Goal: Task Accomplishment & Management: Manage account settings

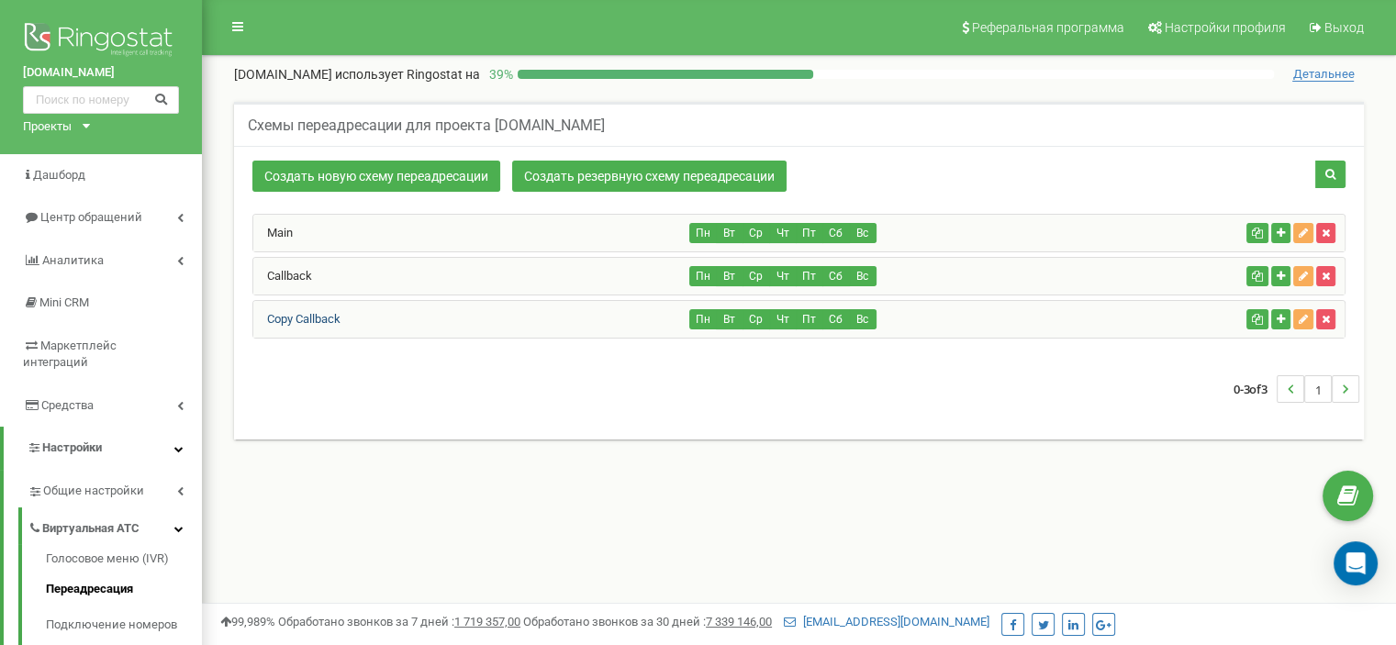
click at [308, 318] on link "Copy Callback" at bounding box center [296, 319] width 87 height 14
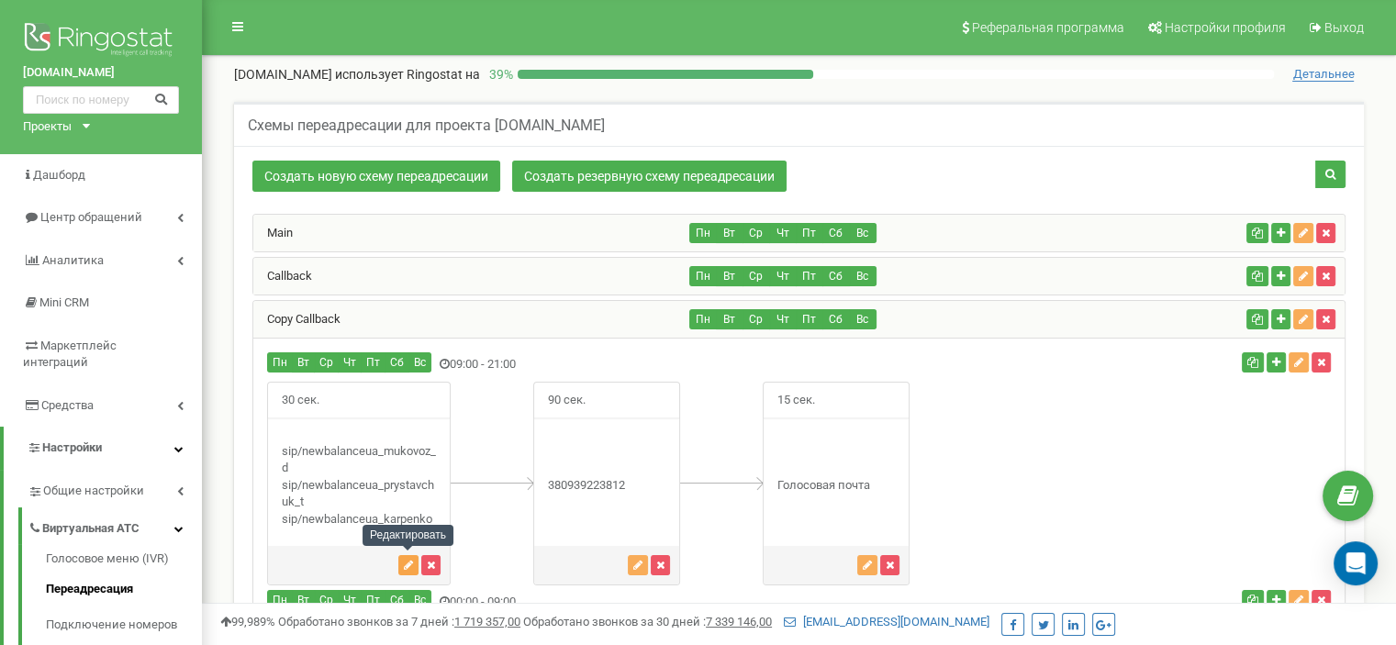
click at [406, 560] on icon "button" at bounding box center [408, 565] width 9 height 11
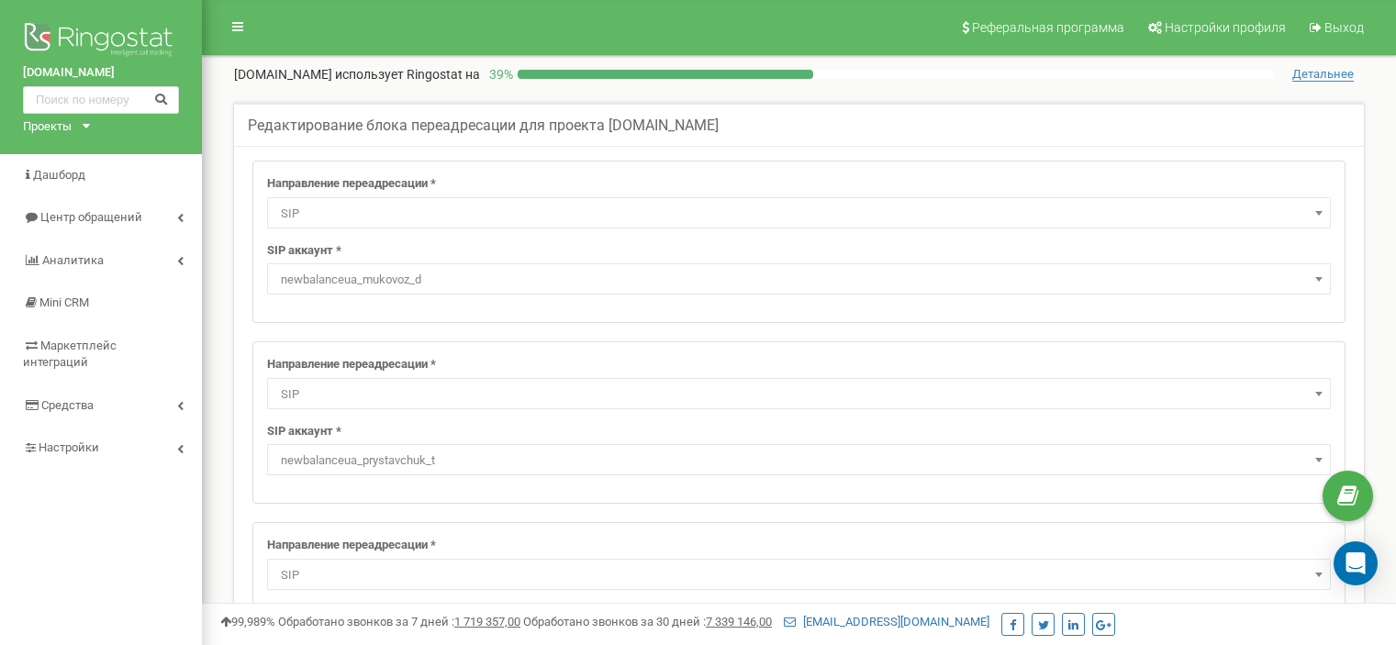
select select "SIP"
select select "newbalanceua_mukovoz_d"
select select "SIP"
select select "newbalanceua_prystavchuk_t"
select select "SIP"
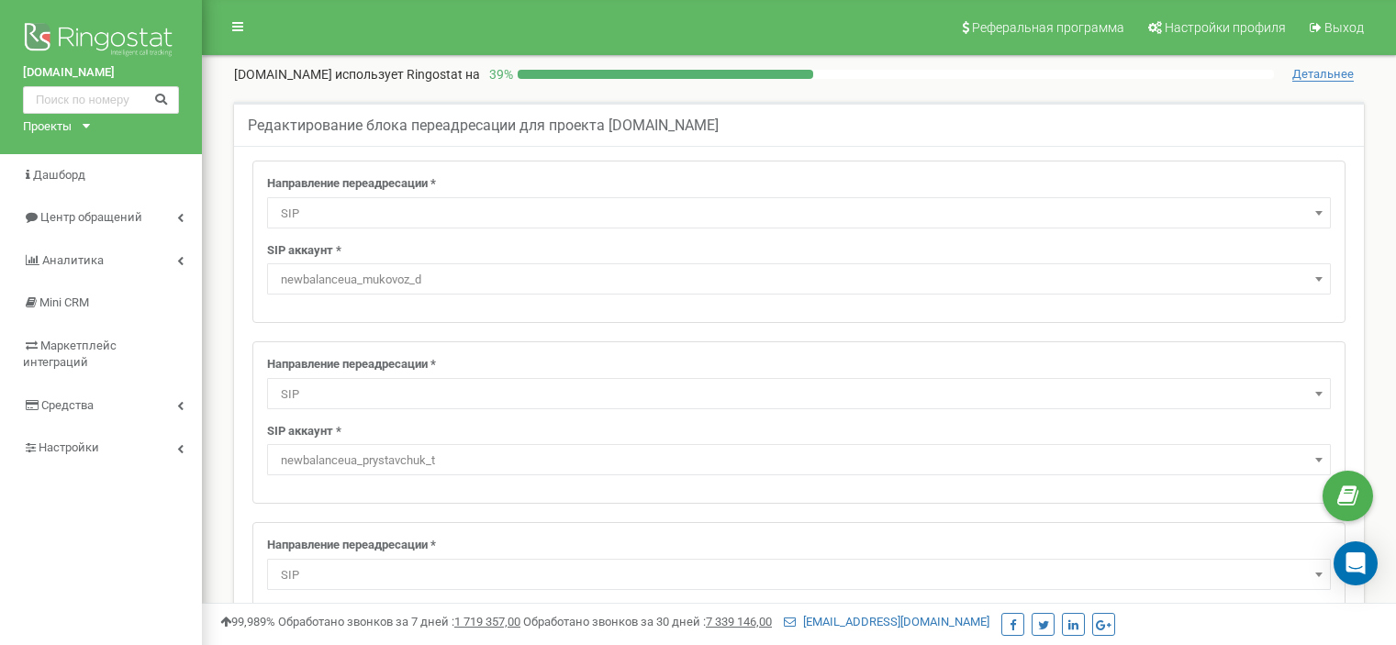
select select "newbalanceua_karpenko"
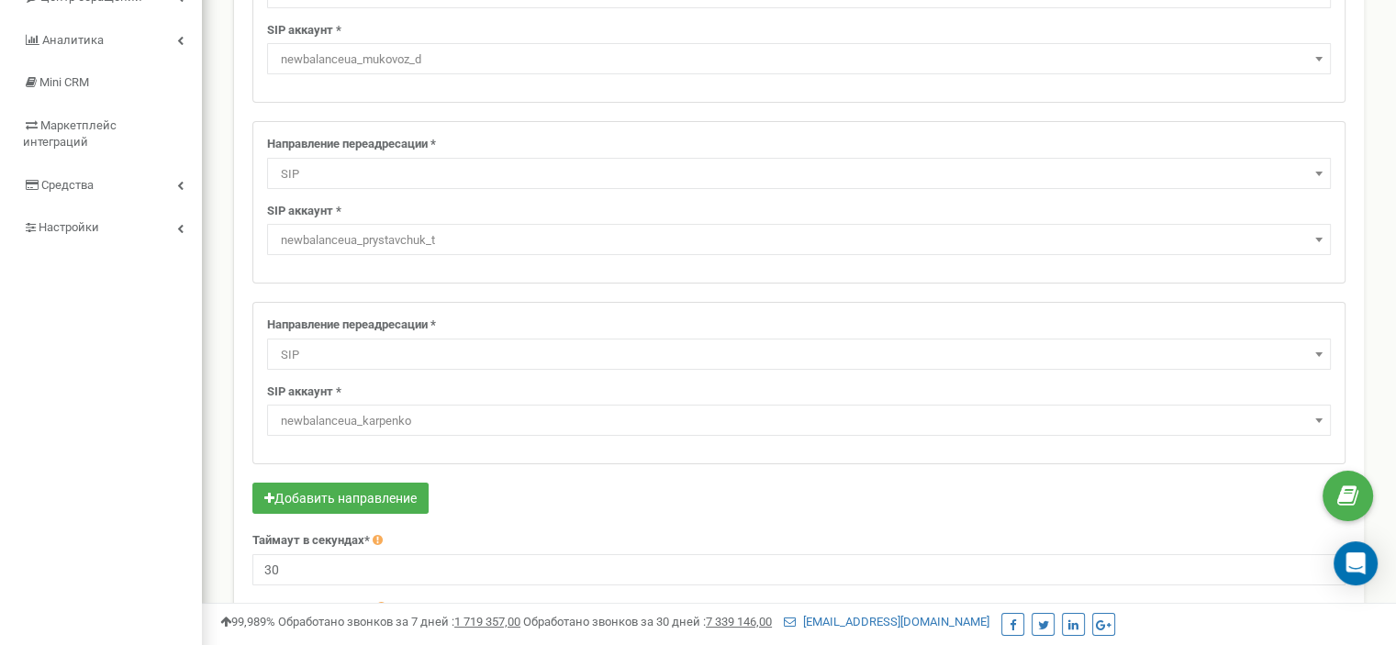
scroll to position [224, 0]
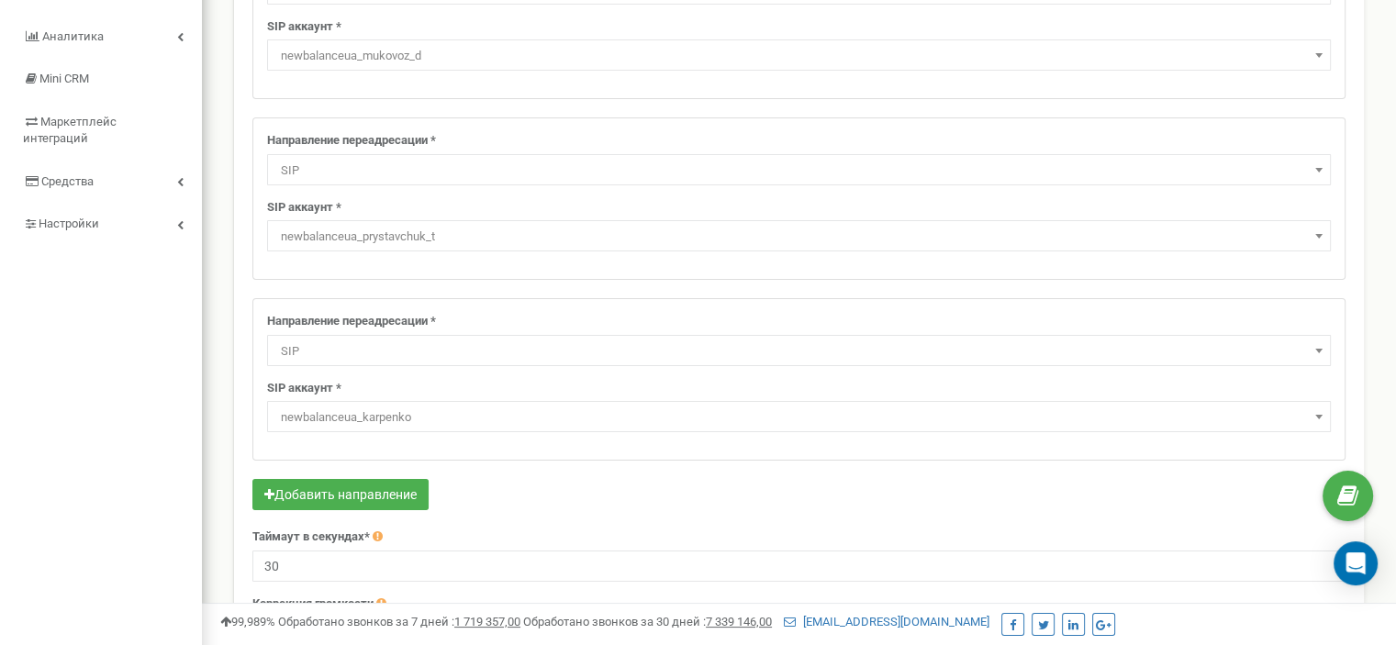
click at [1395, 220] on html at bounding box center [698, 326] width 1396 height 1101
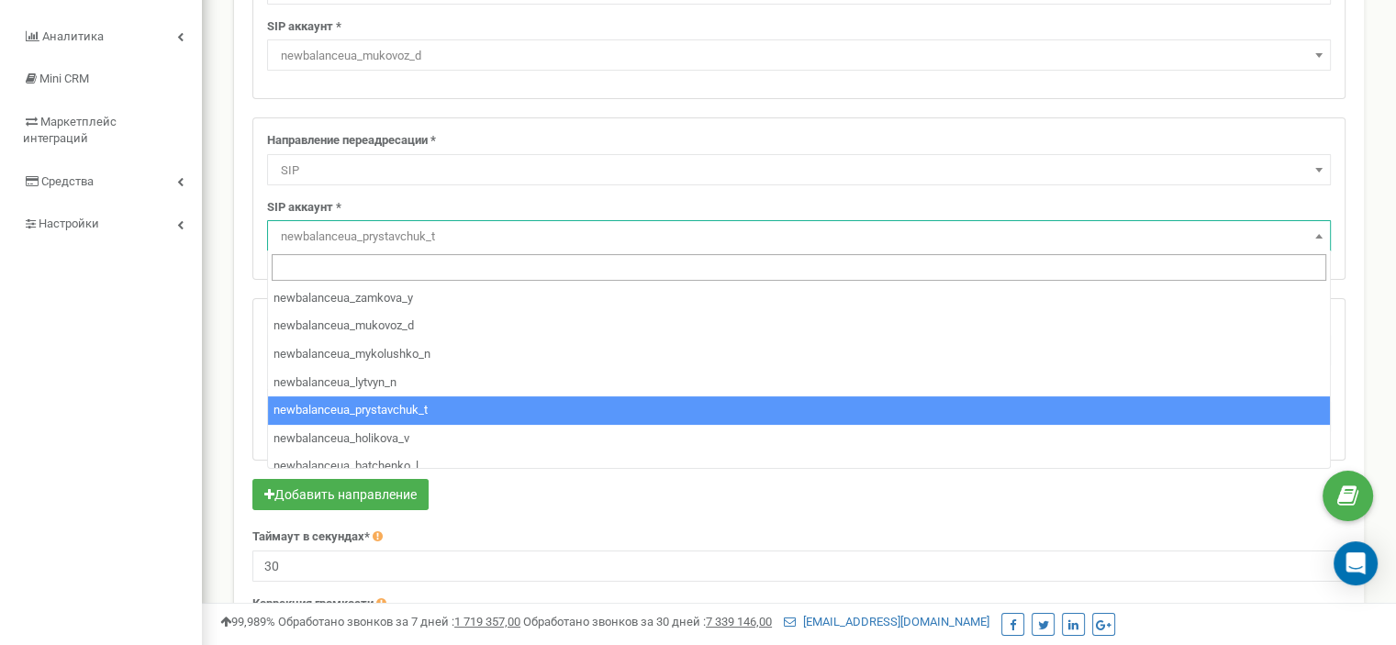
click at [752, 228] on span "newbalanceua_prystavchuk_t" at bounding box center [798, 237] width 1051 height 26
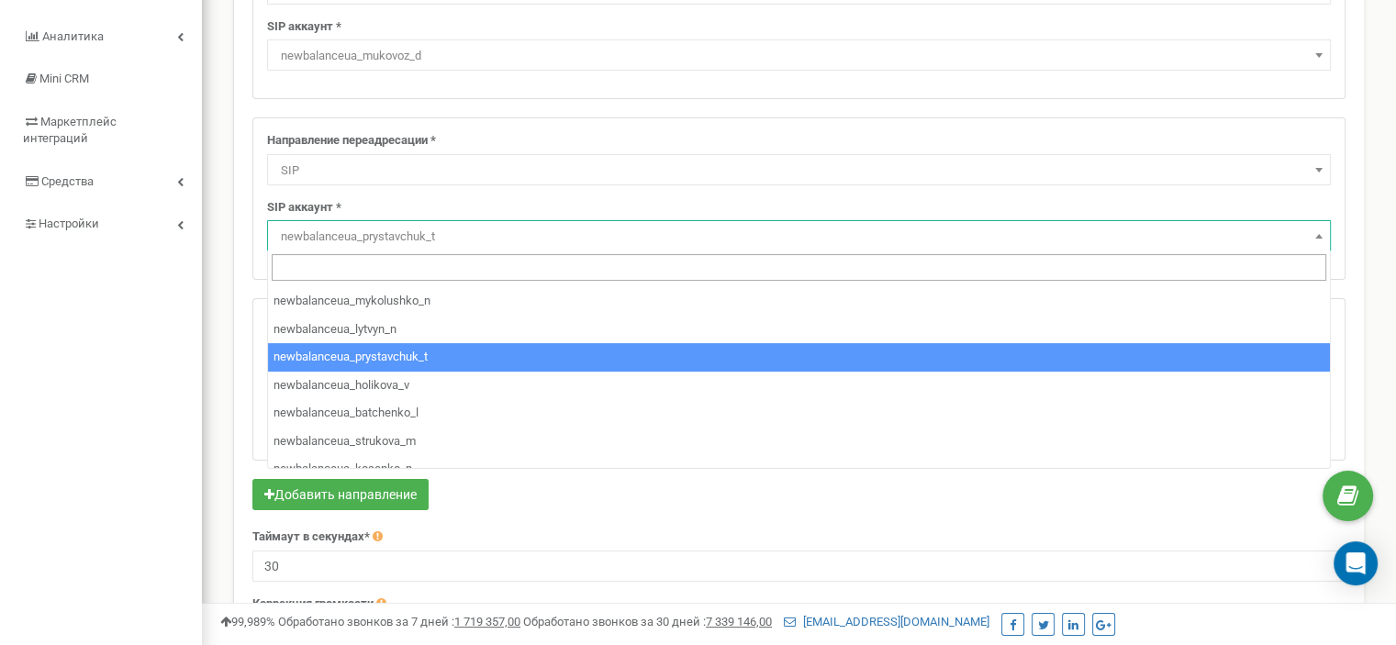
scroll to position [96, 0]
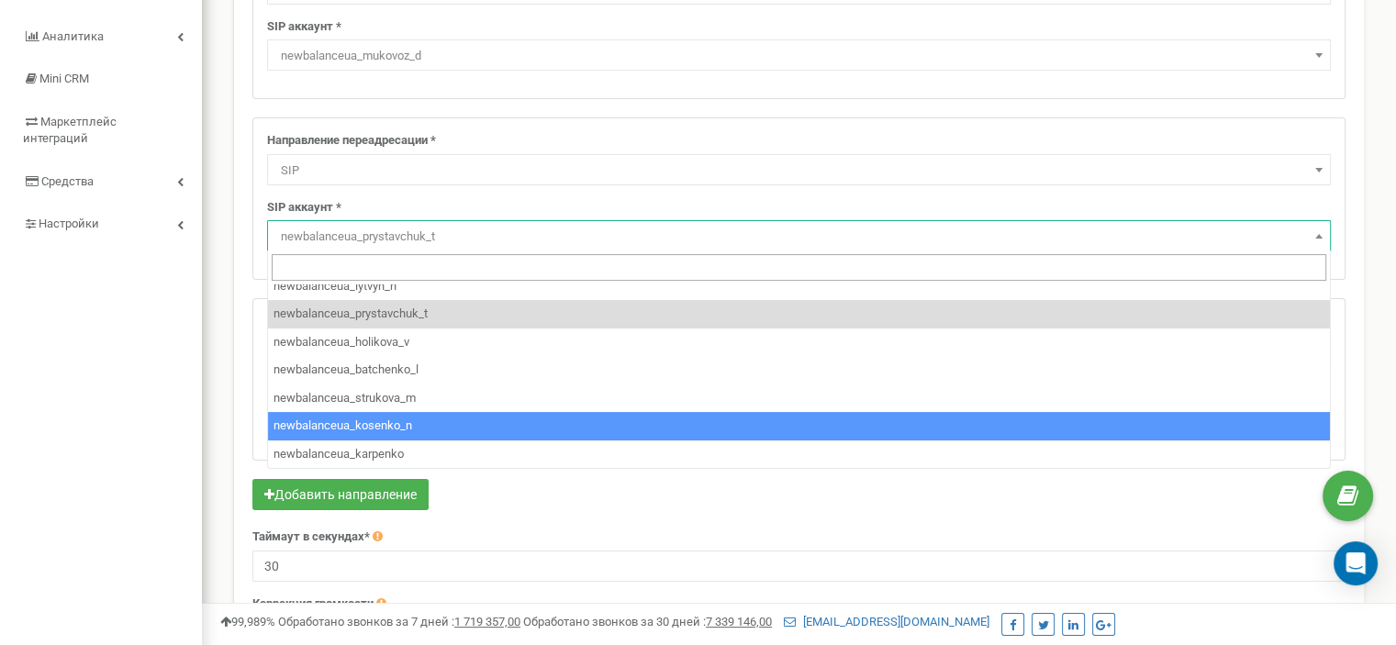
select select "newbalanceua_kosenko_n"
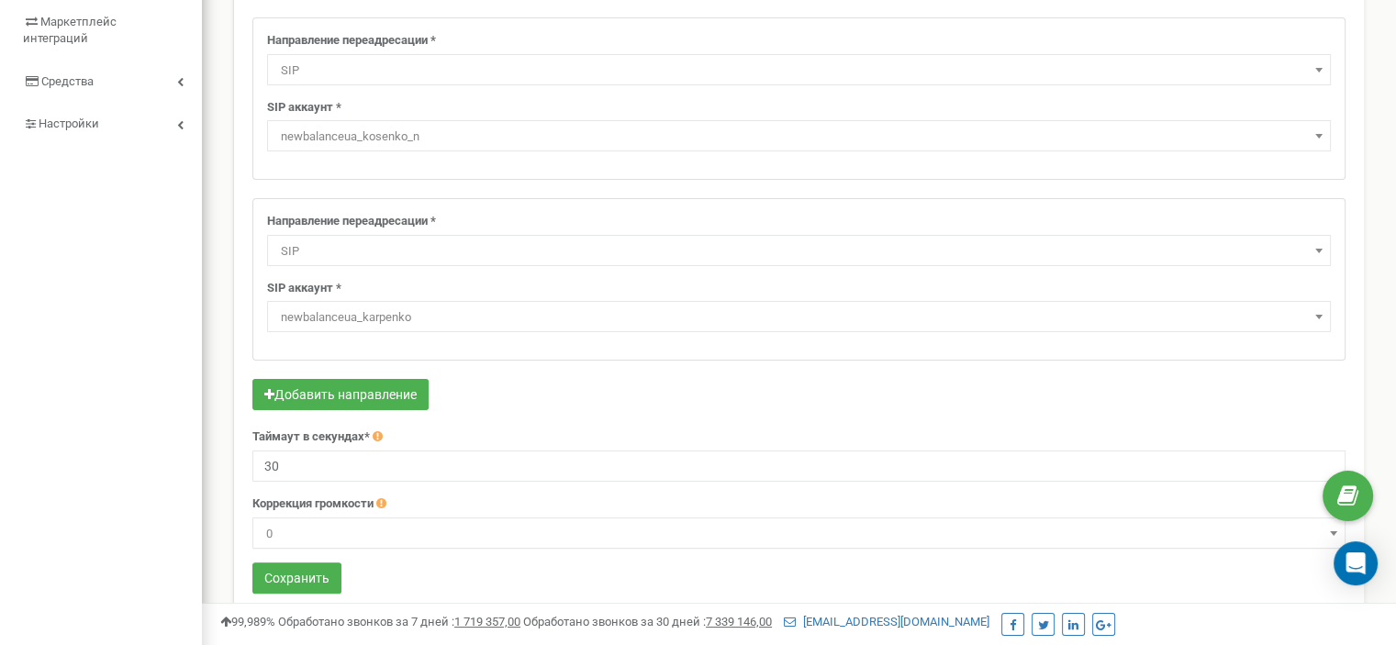
scroll to position [420, 0]
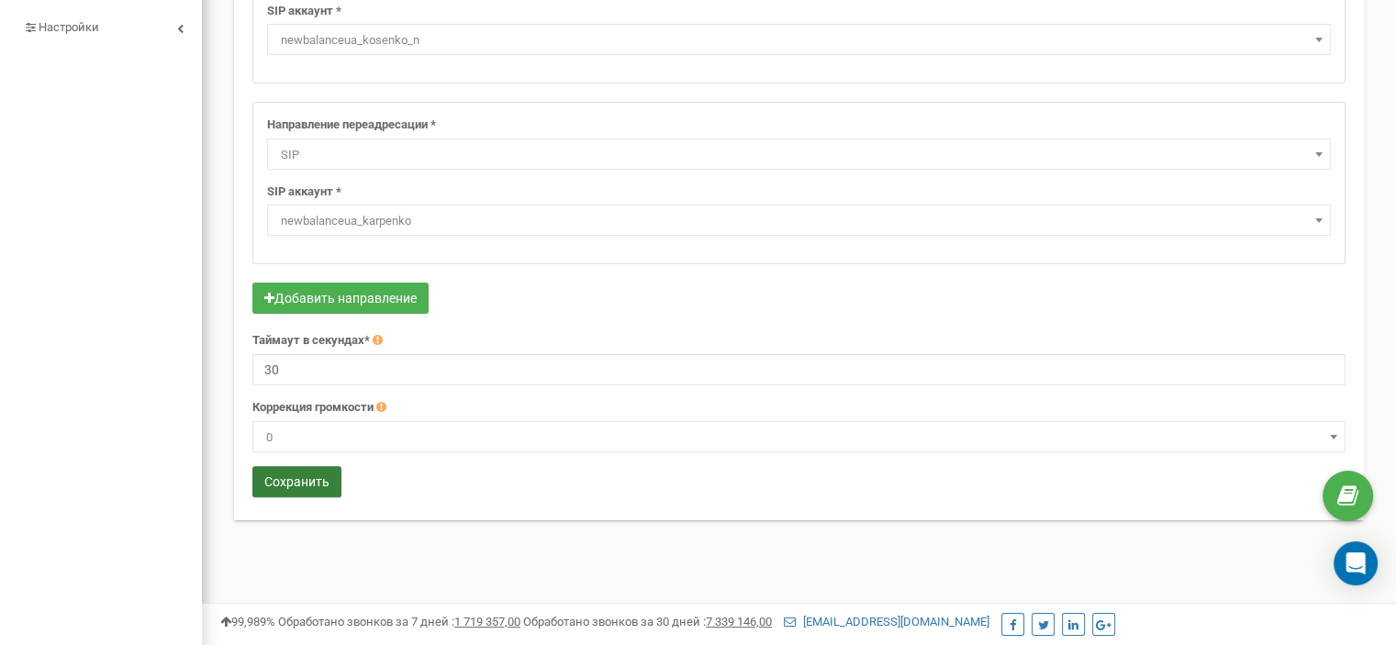
click at [295, 479] on button "Сохранить" at bounding box center [296, 481] width 89 height 31
